Goal: Information Seeking & Learning: Understand process/instructions

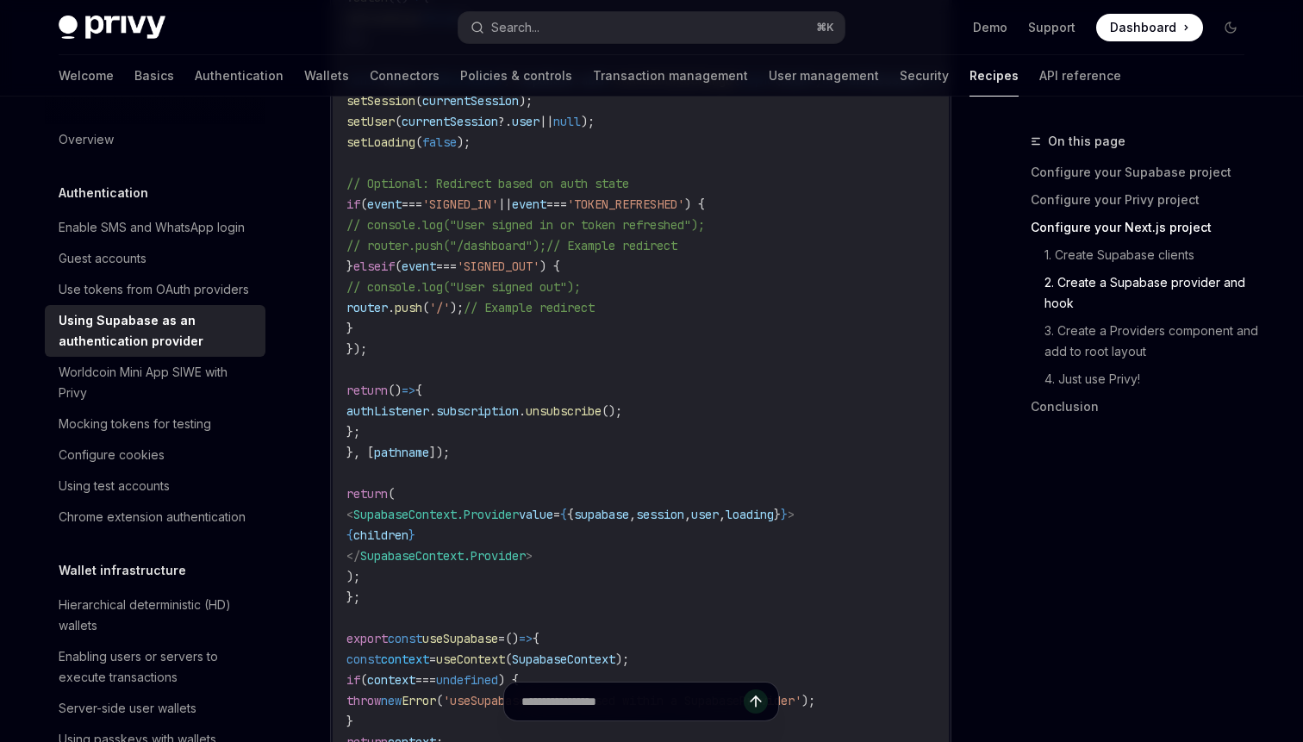
scroll to position [2772, 0]
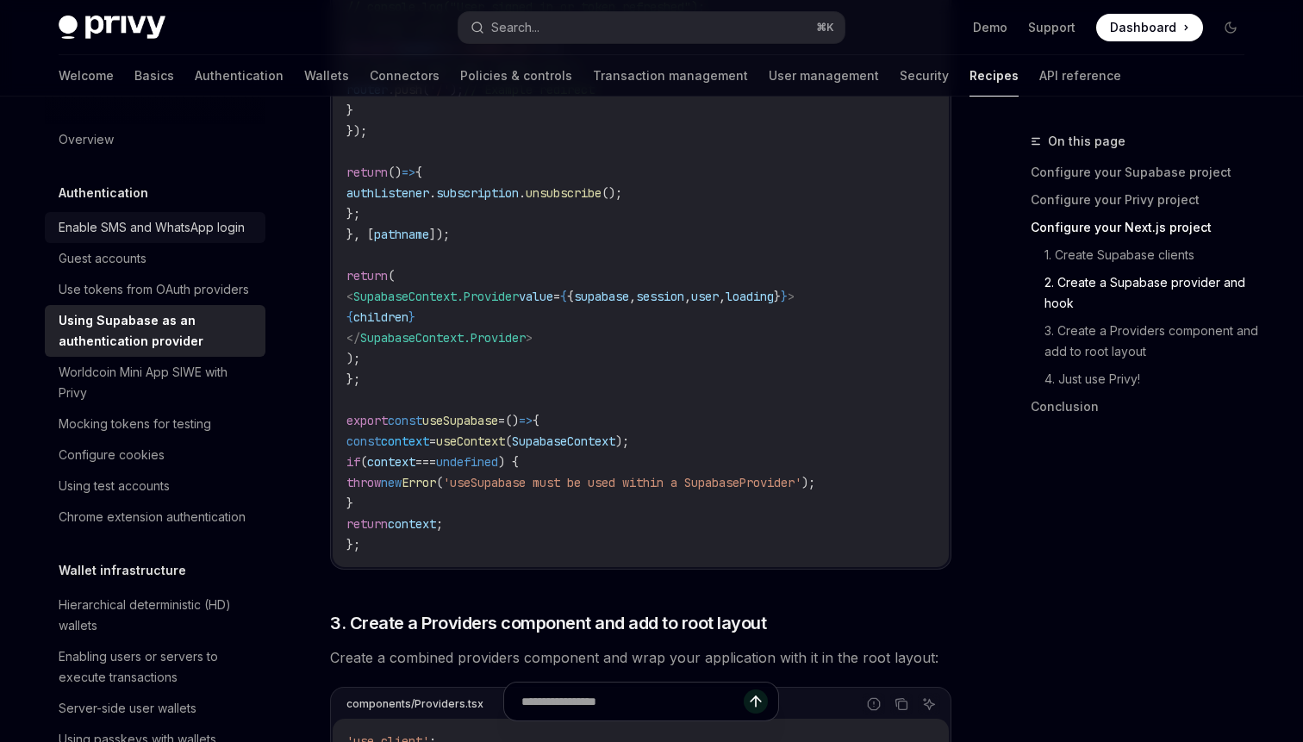
click at [123, 227] on div "Enable SMS and WhatsApp login" at bounding box center [152, 227] width 186 height 21
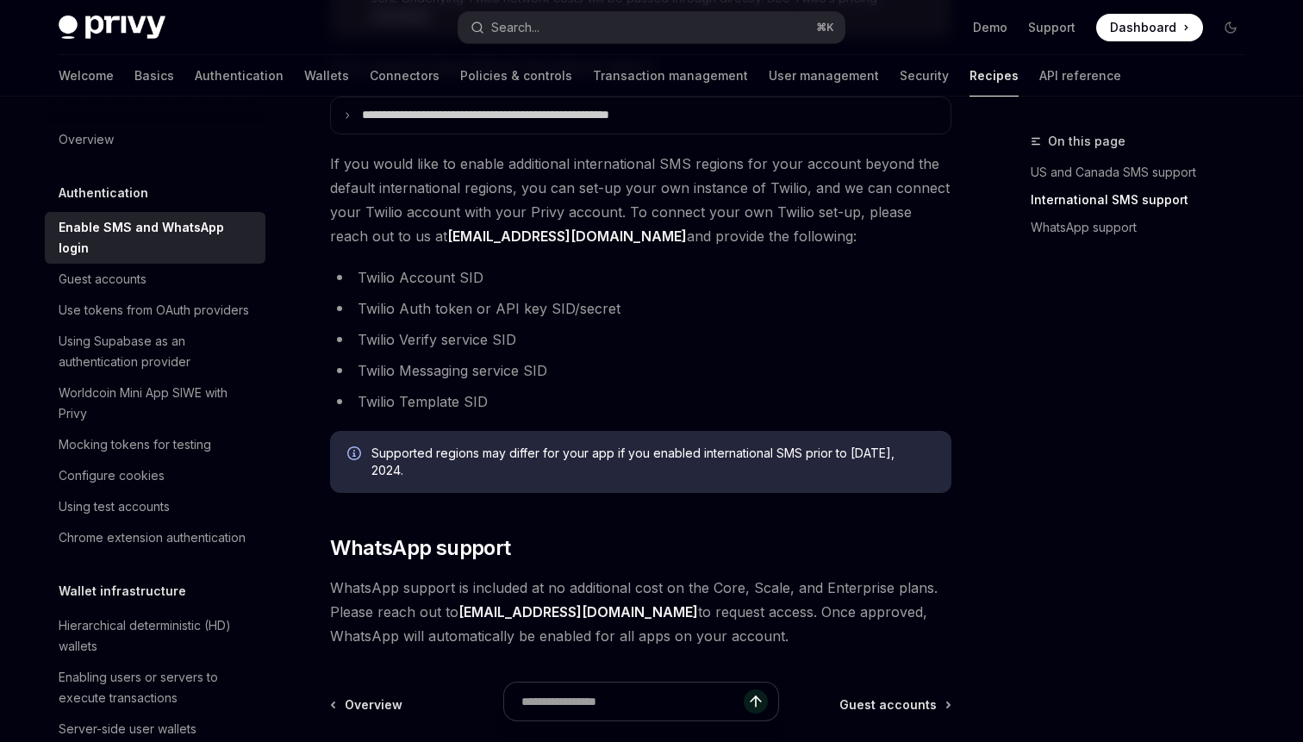
scroll to position [985, 0]
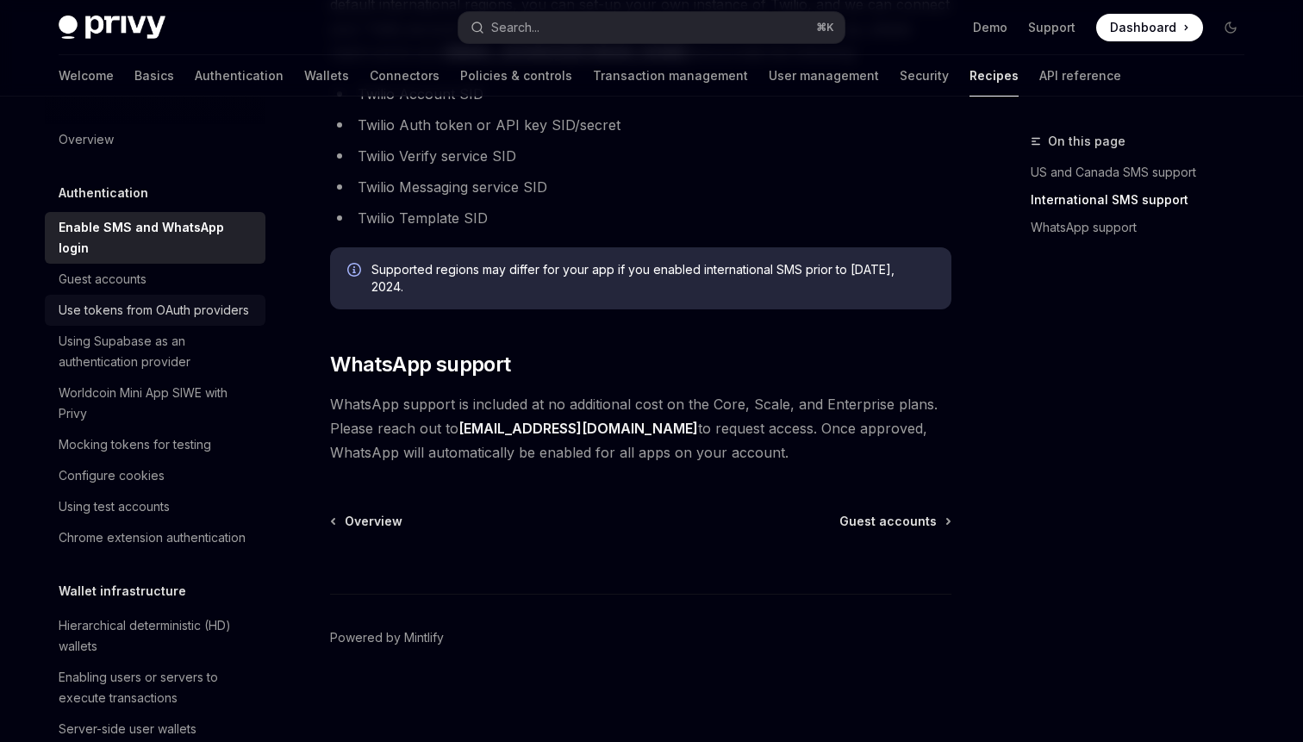
click at [136, 300] on div "Use tokens from OAuth providers" at bounding box center [154, 310] width 191 height 21
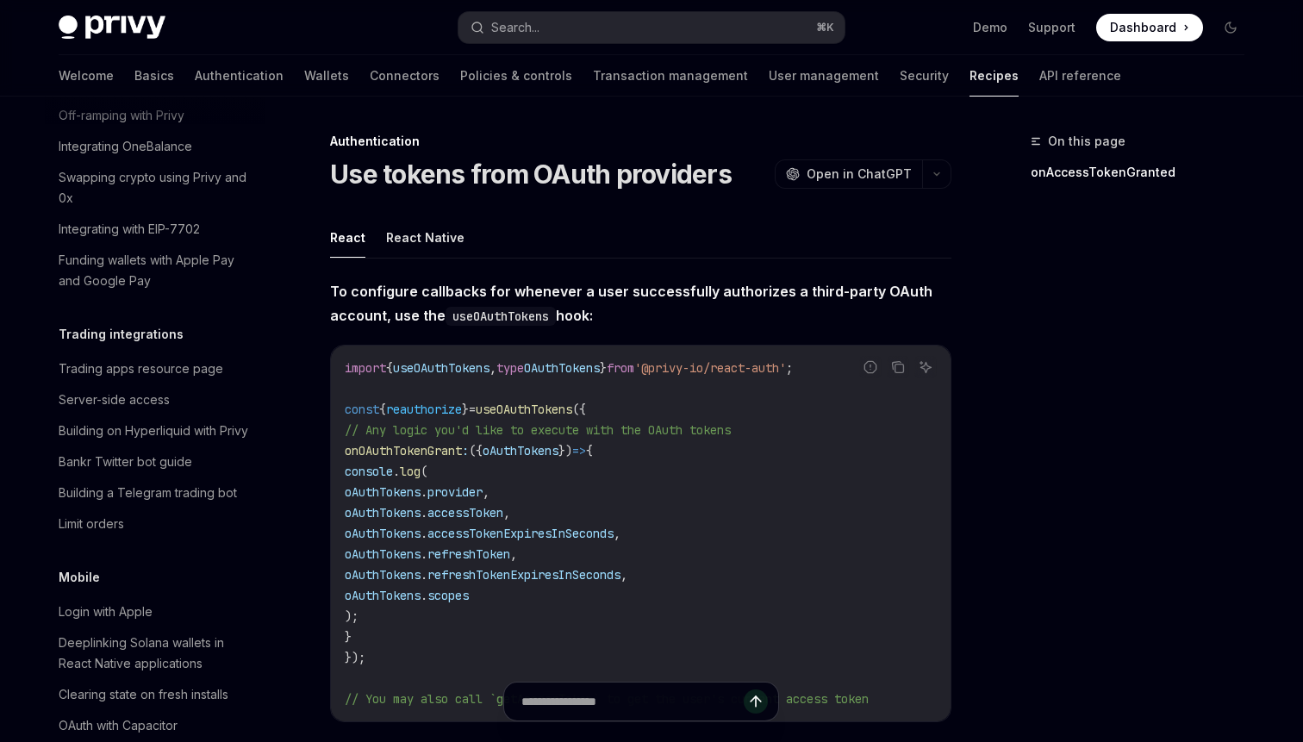
scroll to position [1374, 0]
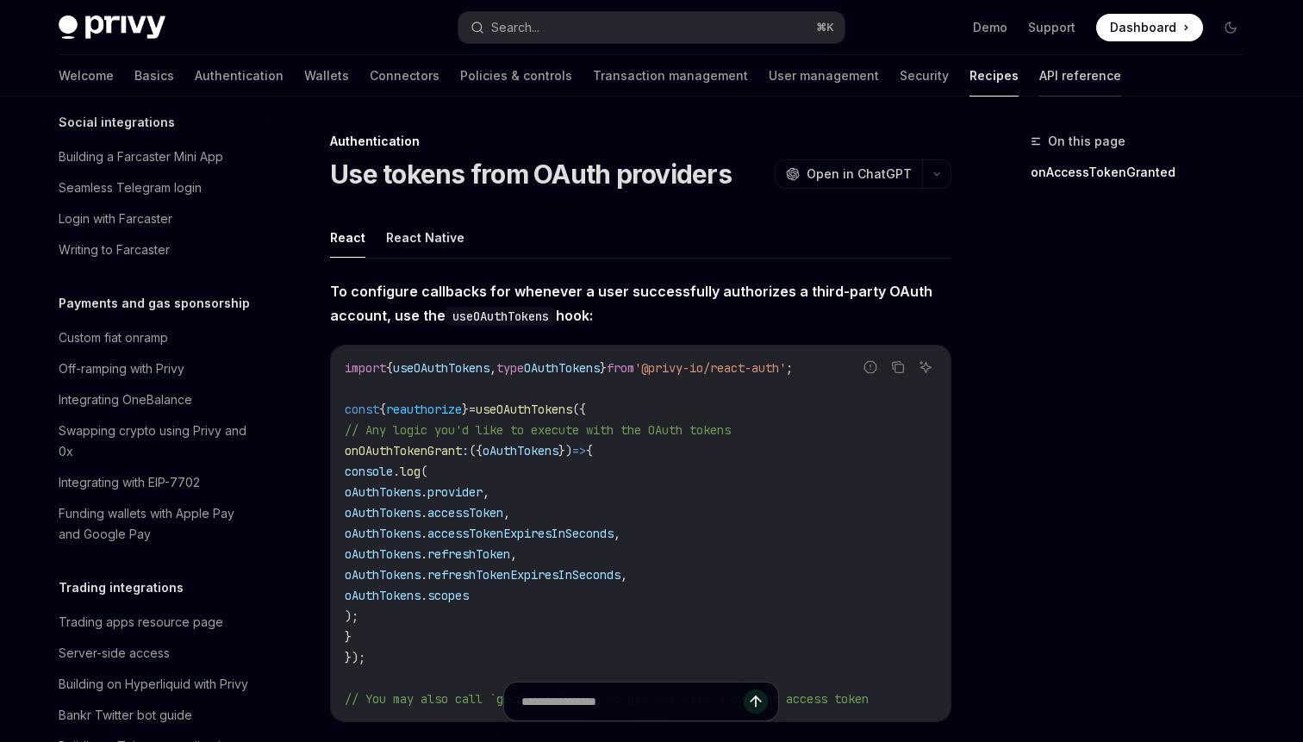
click at [1040, 72] on link "API reference" at bounding box center [1081, 75] width 82 height 41
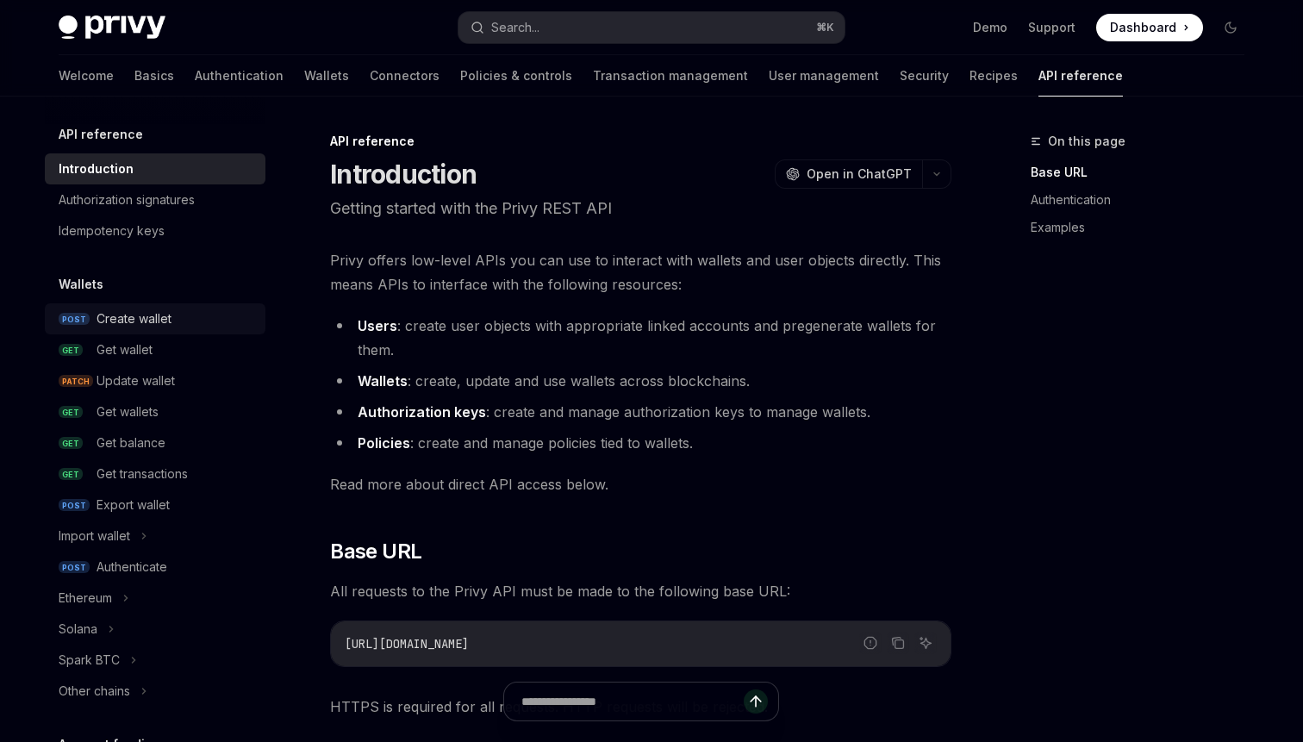
click at [155, 324] on div "Create wallet" at bounding box center [134, 319] width 75 height 21
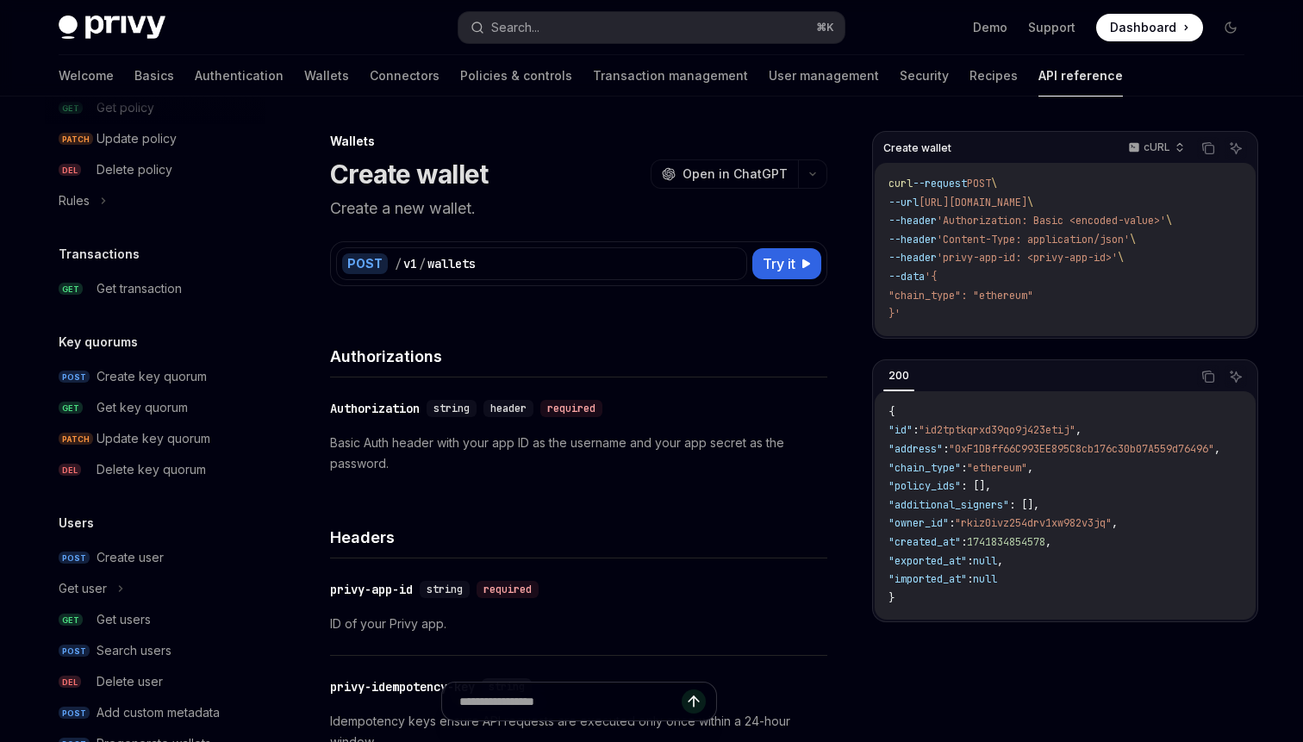
scroll to position [1070, 0]
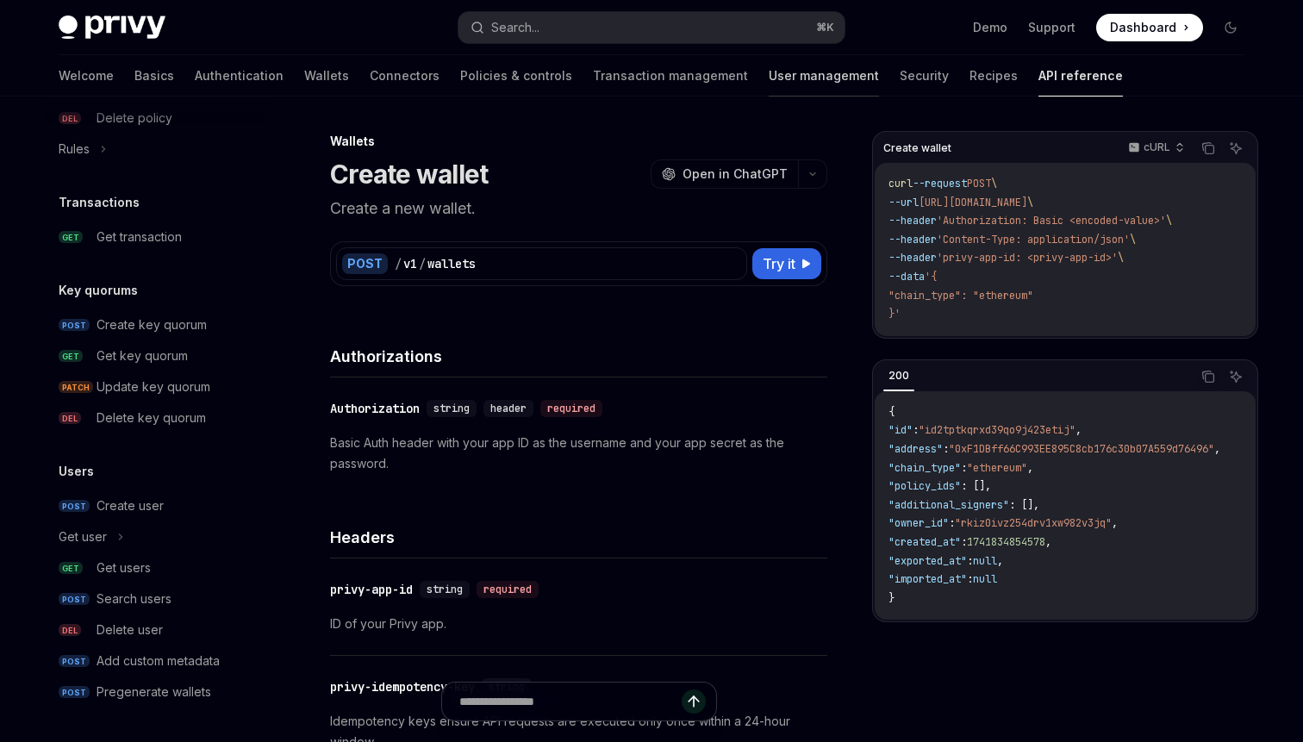
click at [769, 91] on link "User management" at bounding box center [824, 75] width 110 height 41
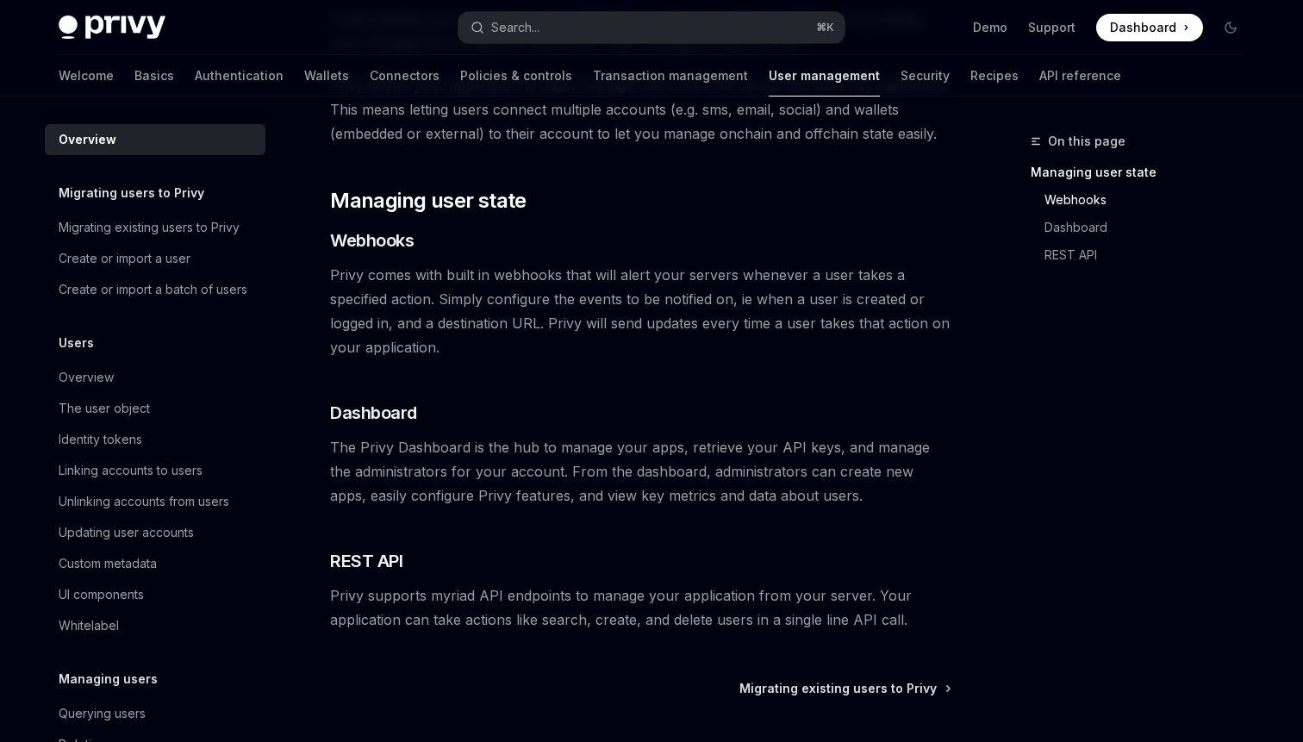
scroll to position [352, 0]
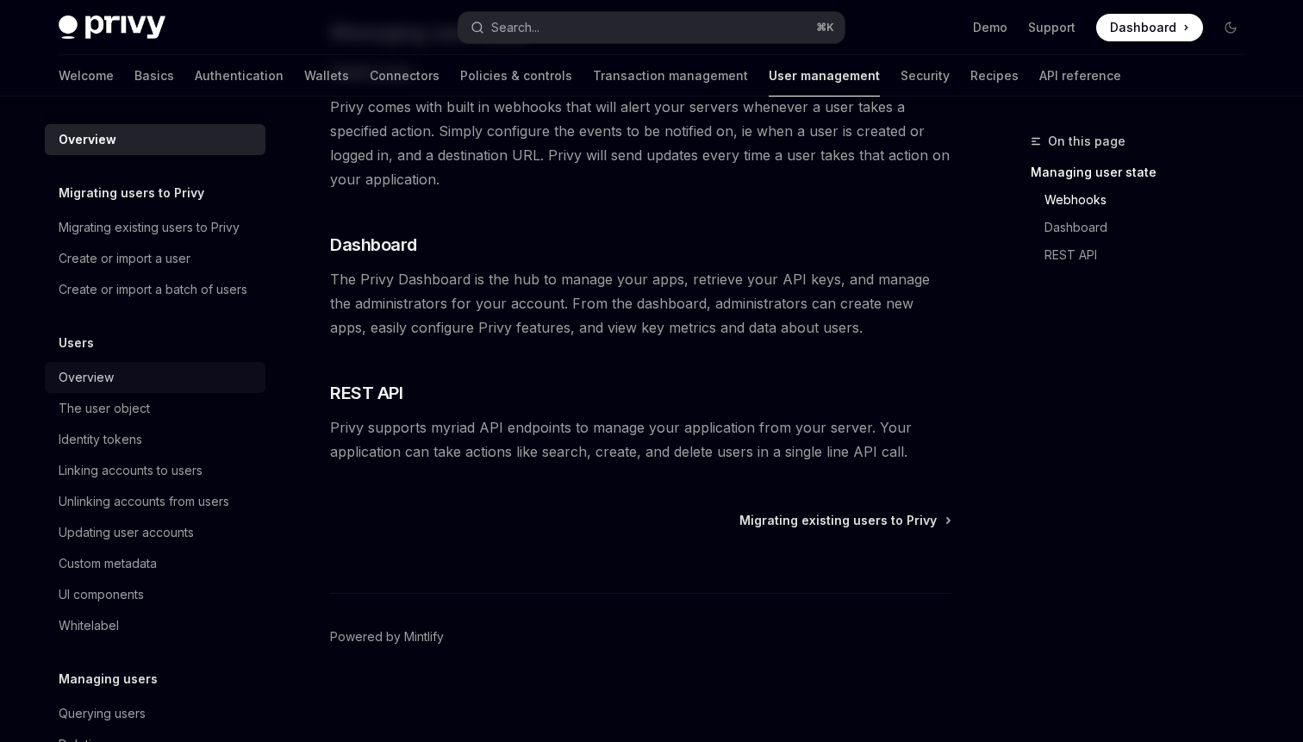
click at [81, 375] on div "Overview" at bounding box center [86, 377] width 55 height 21
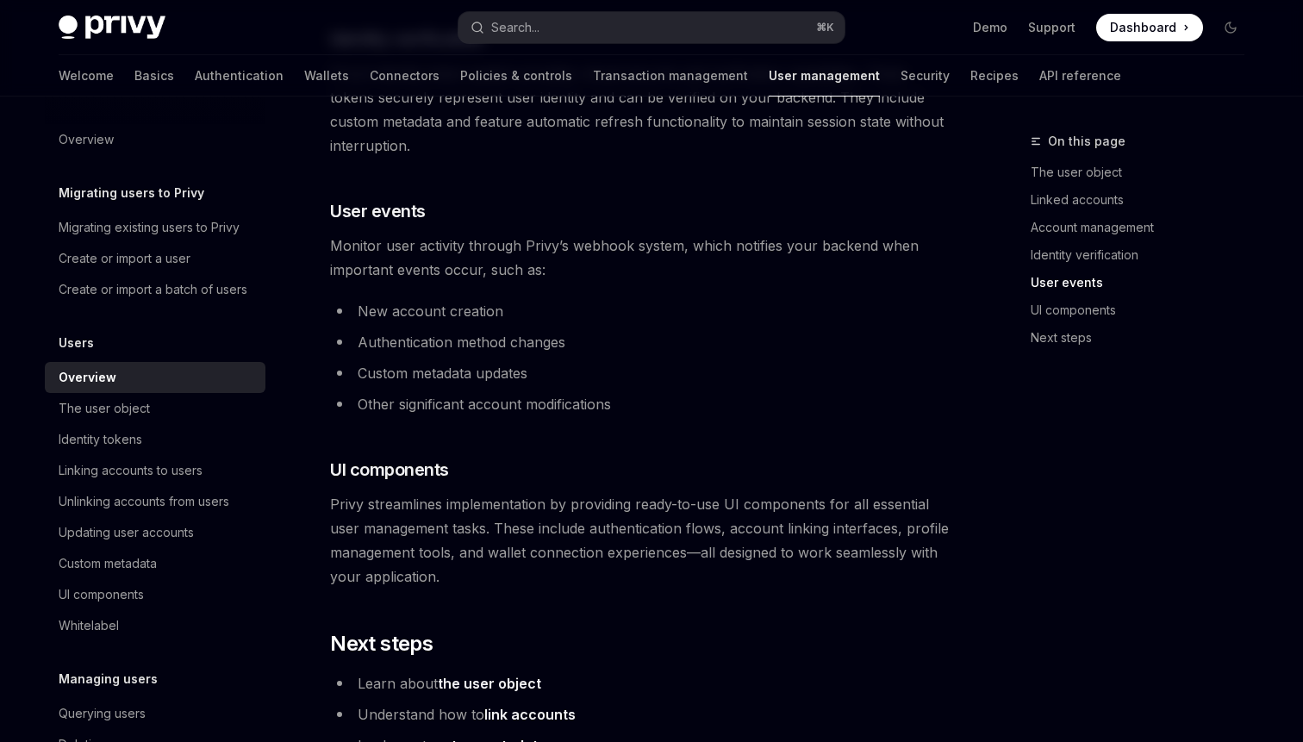
scroll to position [1863, 0]
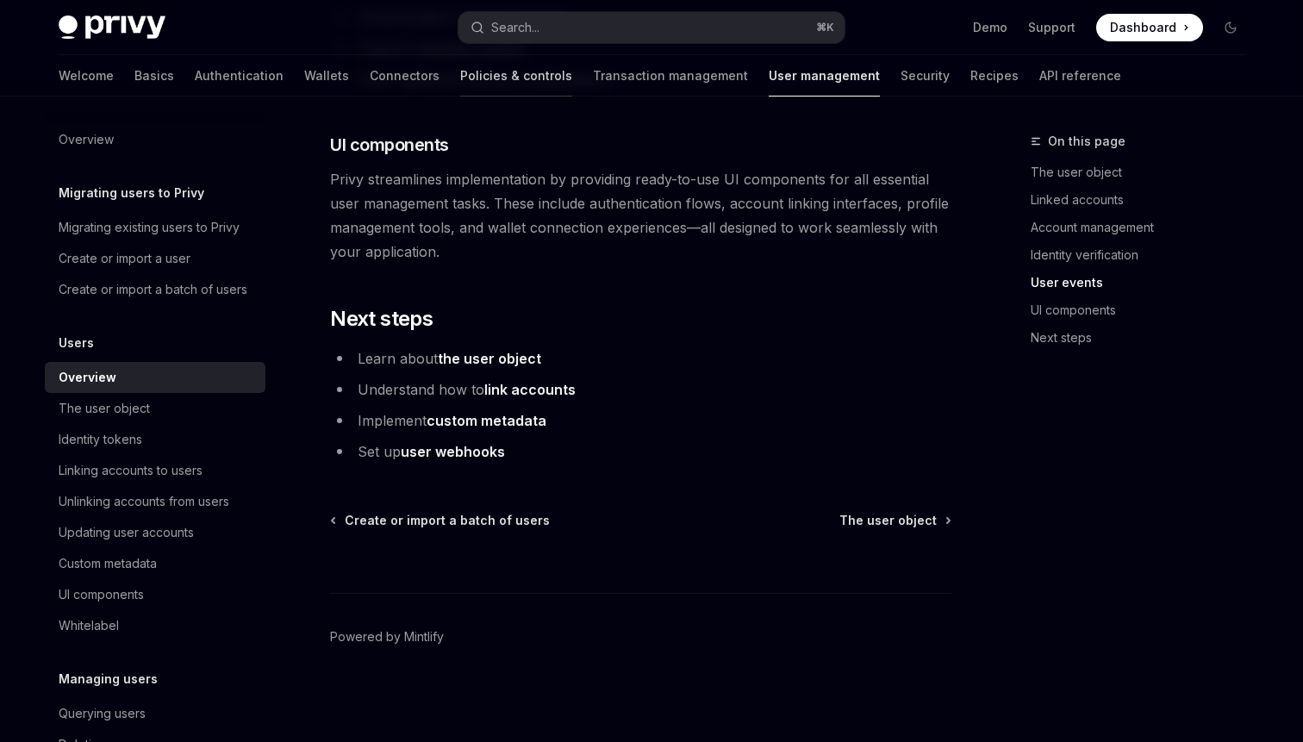
scroll to position [352, 0]
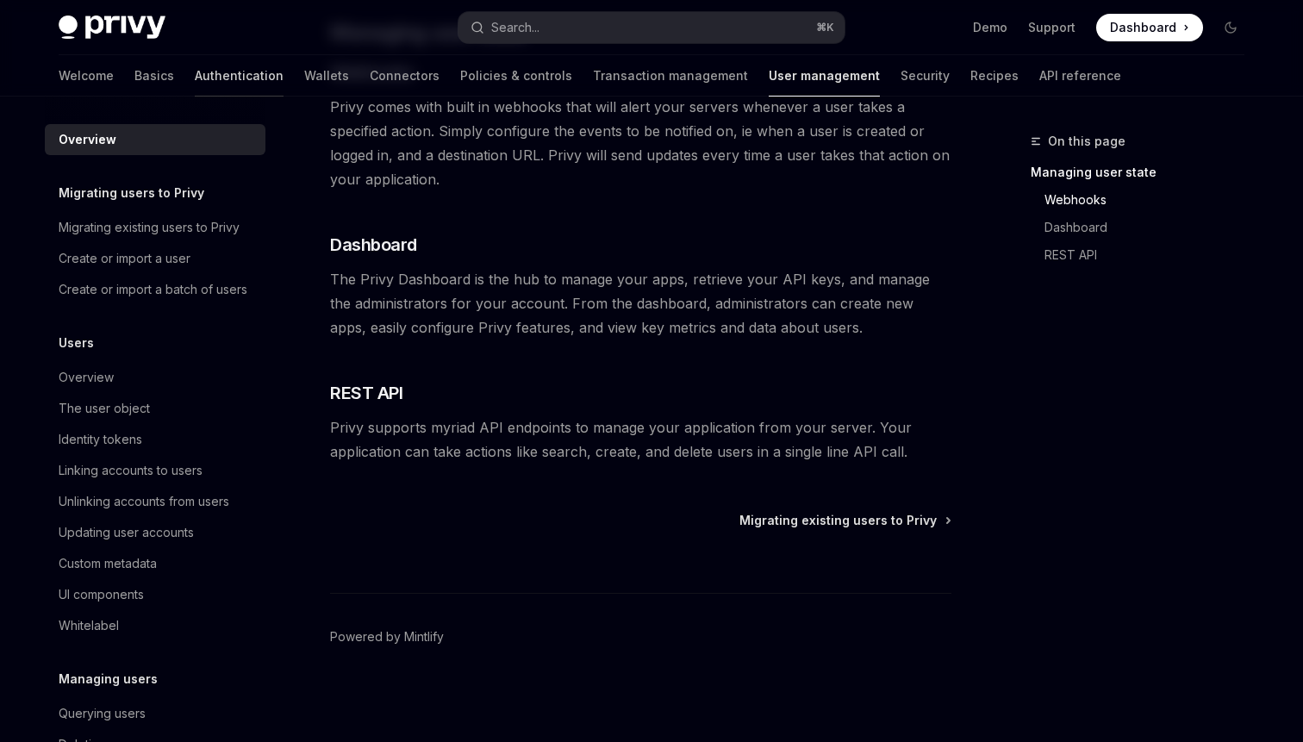
click at [195, 68] on link "Authentication" at bounding box center [239, 75] width 89 height 41
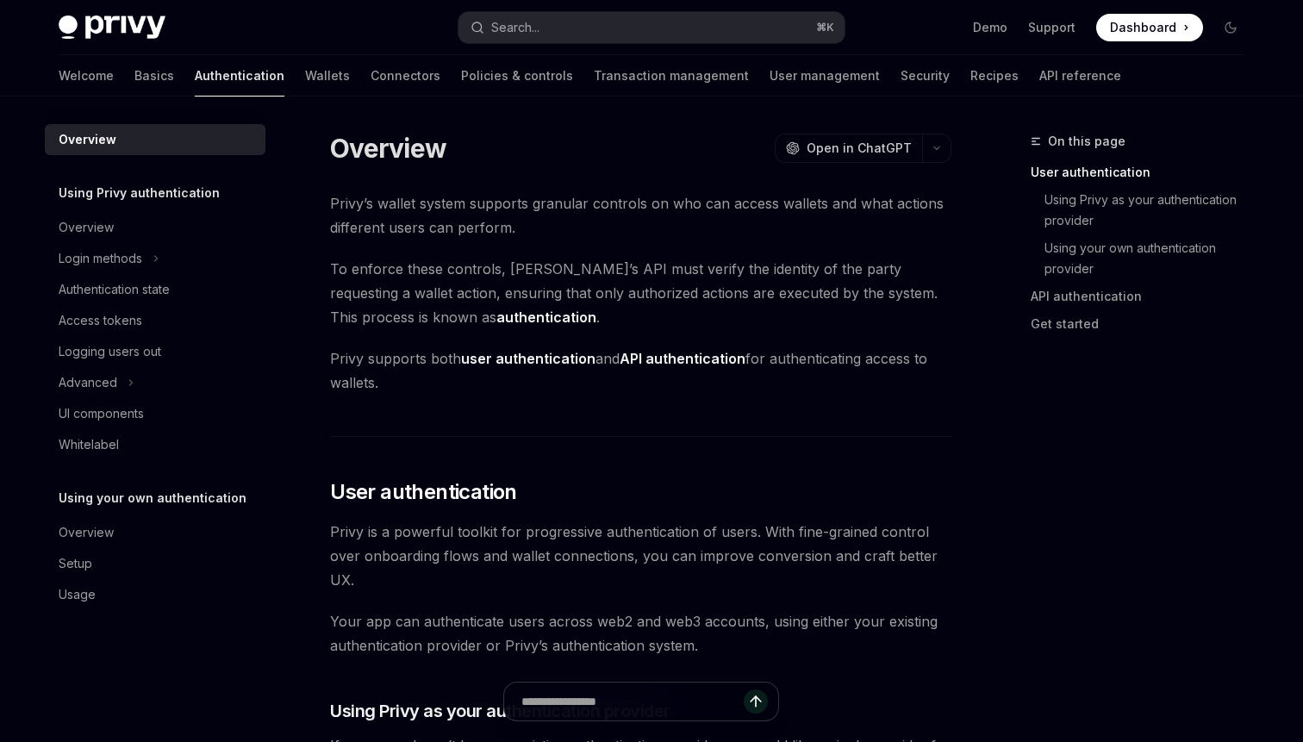
click at [372, 263] on span "To enforce these controls, [PERSON_NAME]’s API must verify the identity of the …" at bounding box center [641, 293] width 622 height 72
click at [675, 285] on span "To enforce these controls, [PERSON_NAME]’s API must verify the identity of the …" at bounding box center [641, 293] width 622 height 72
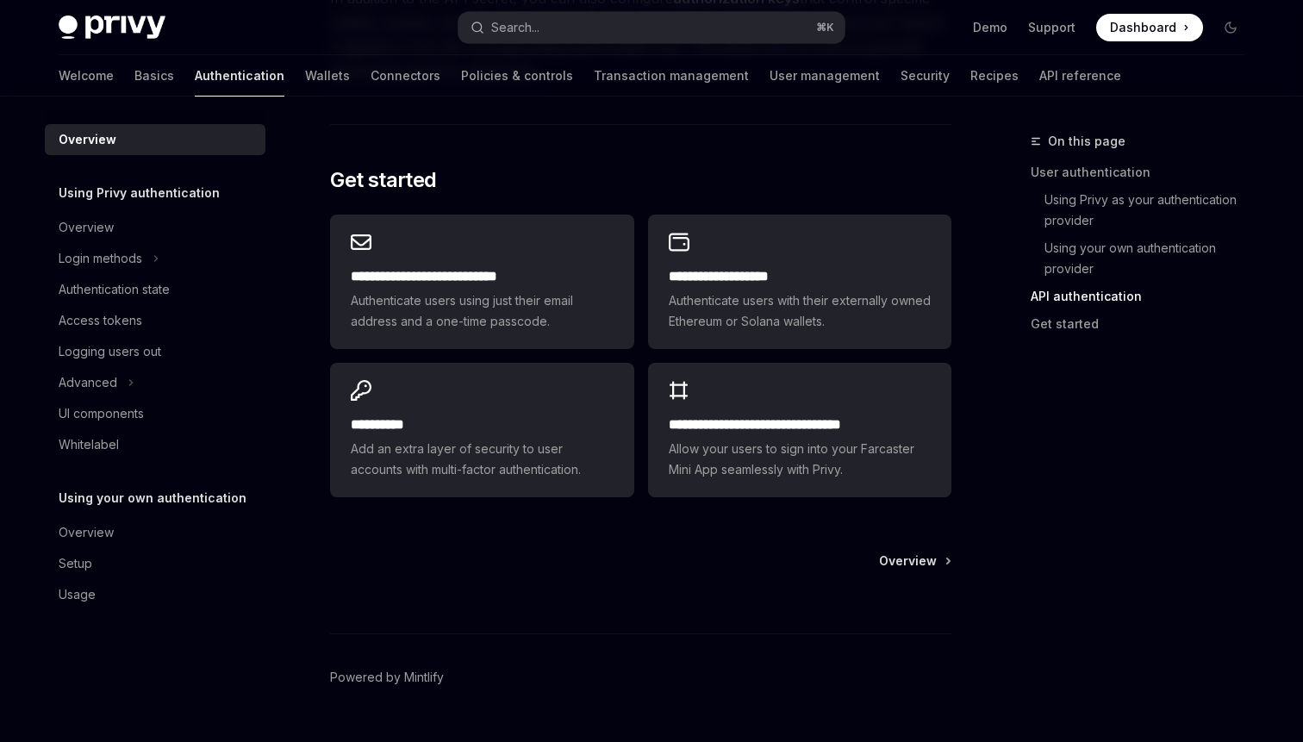
scroll to position [1384, 0]
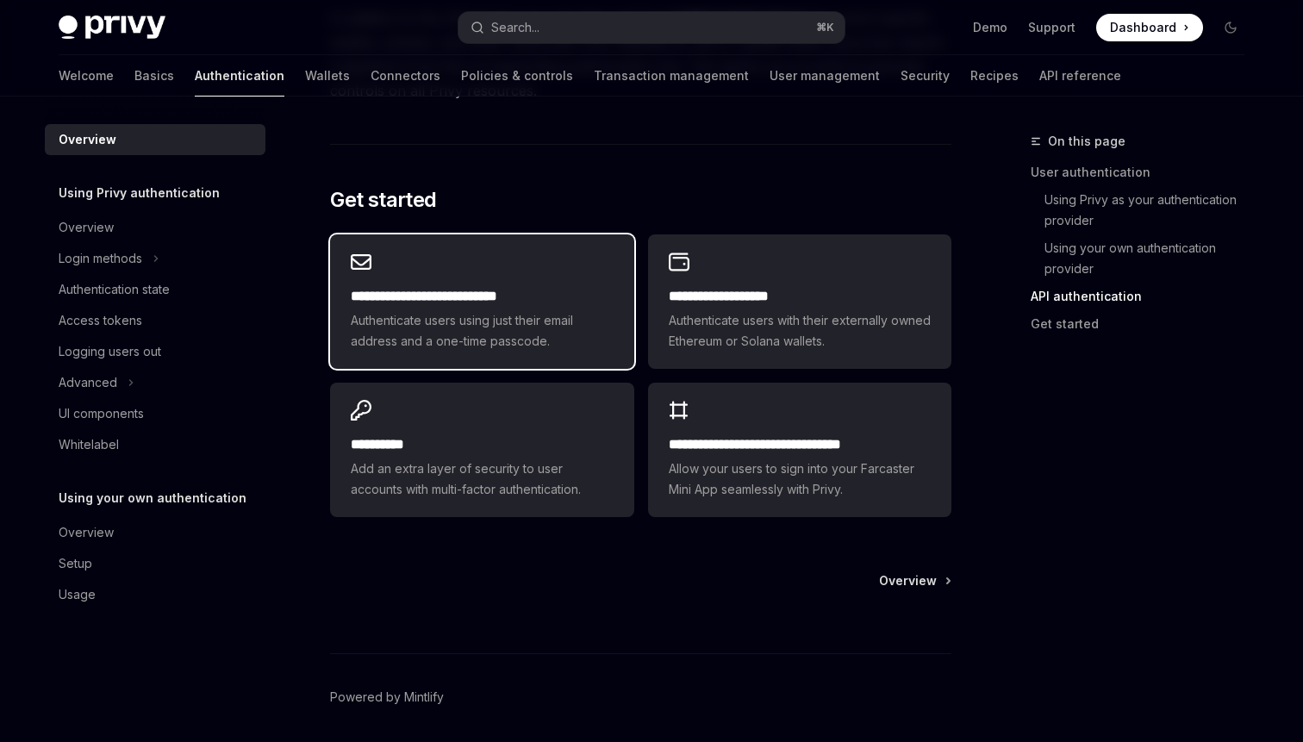
click at [476, 277] on div "**********" at bounding box center [481, 301] width 303 height 134
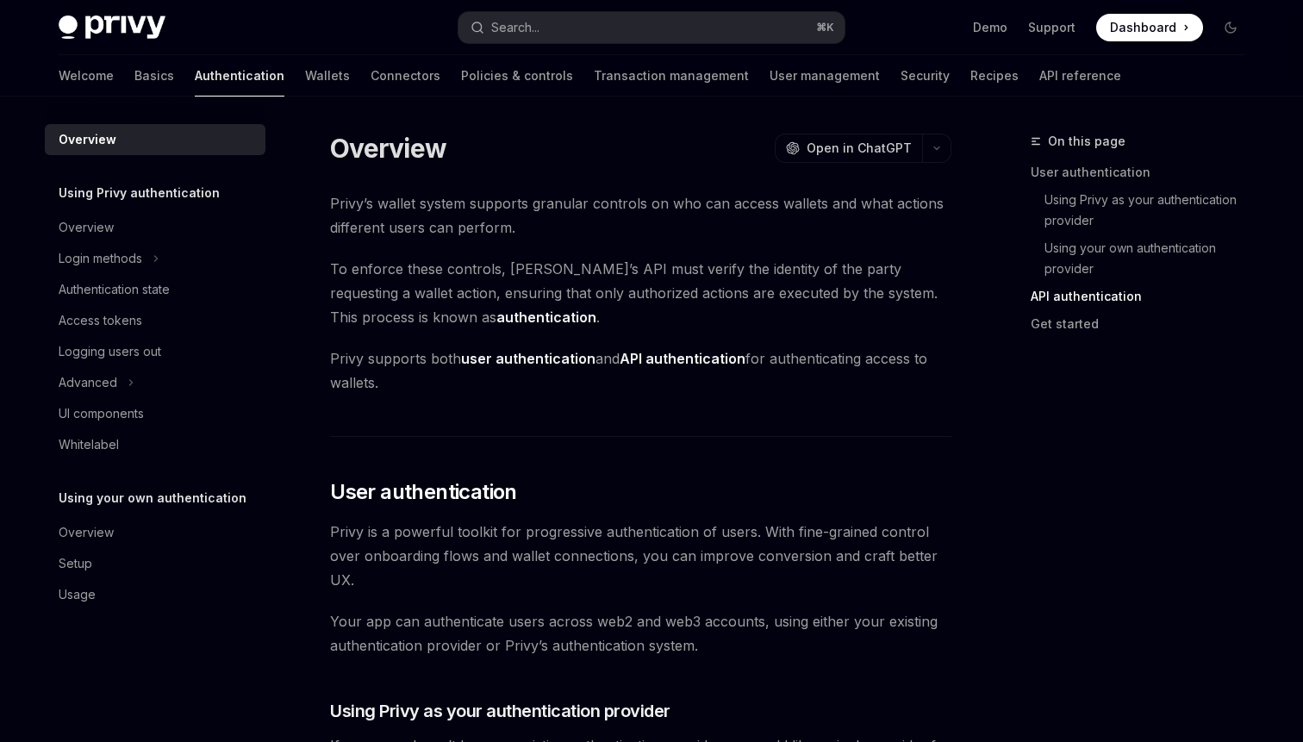
type textarea "*"
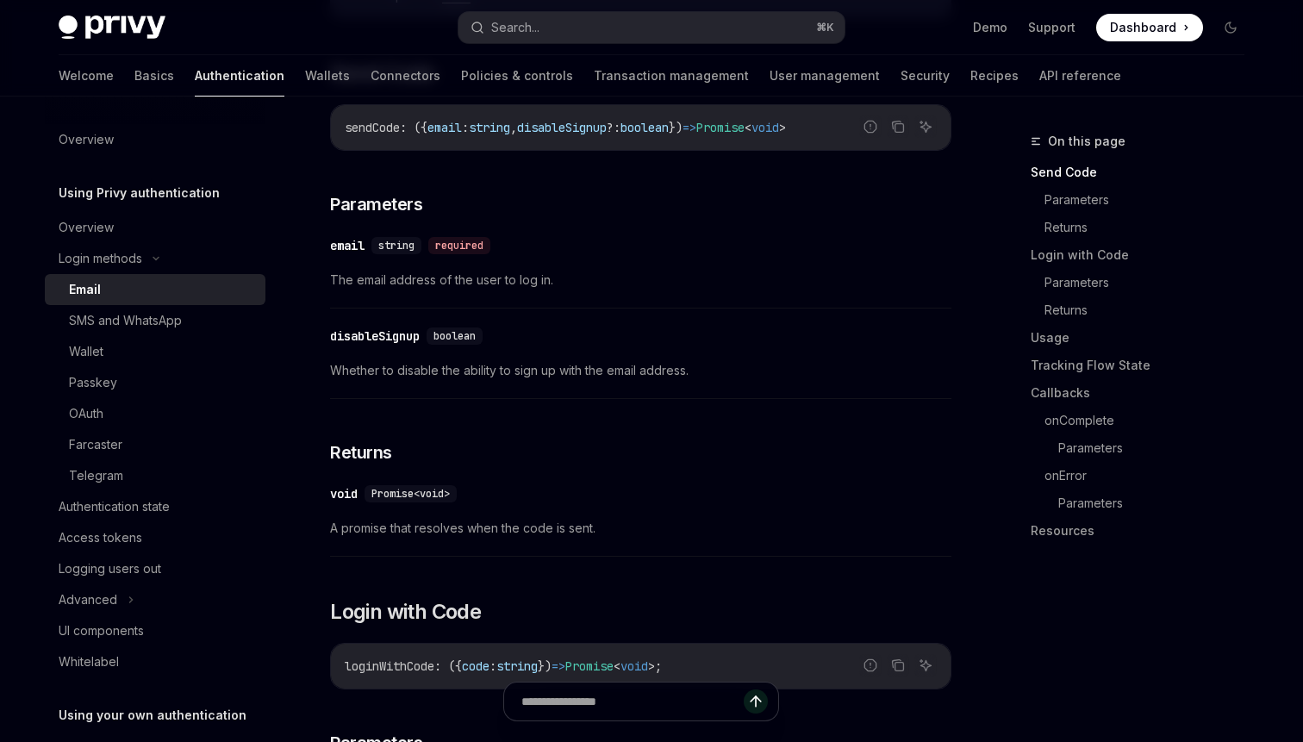
scroll to position [622, 0]
